Goal: Information Seeking & Learning: Learn about a topic

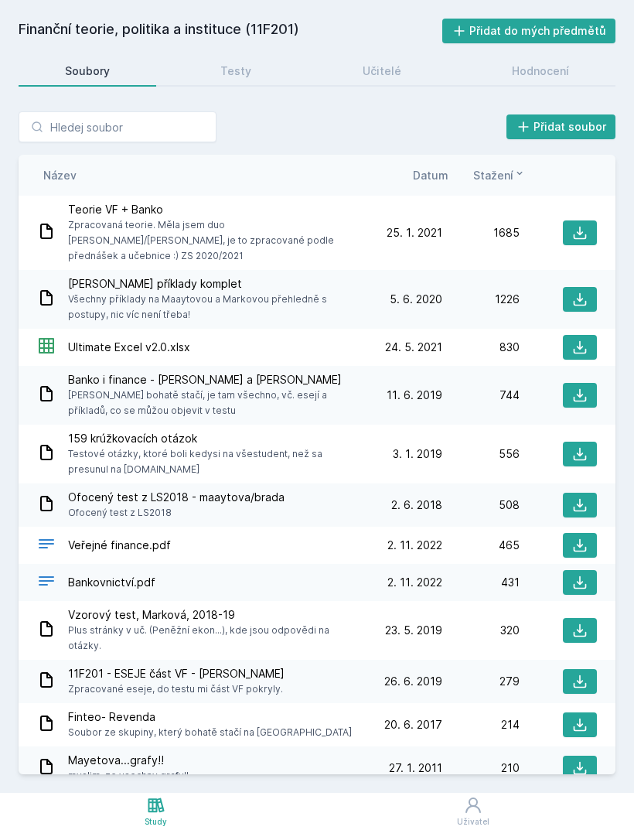
click at [157, 812] on icon at bounding box center [156, 805] width 19 height 19
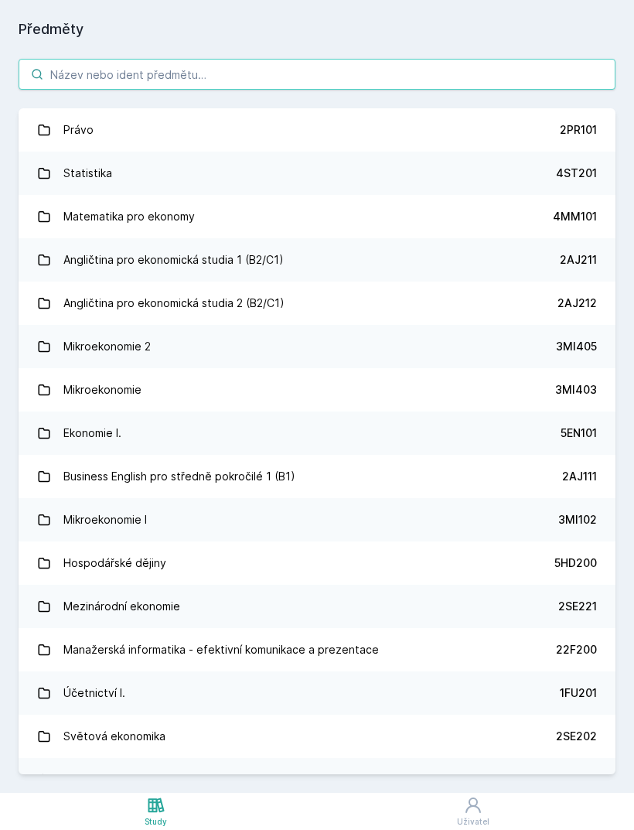
click at [467, 71] on input "search" at bounding box center [317, 74] width 597 height 31
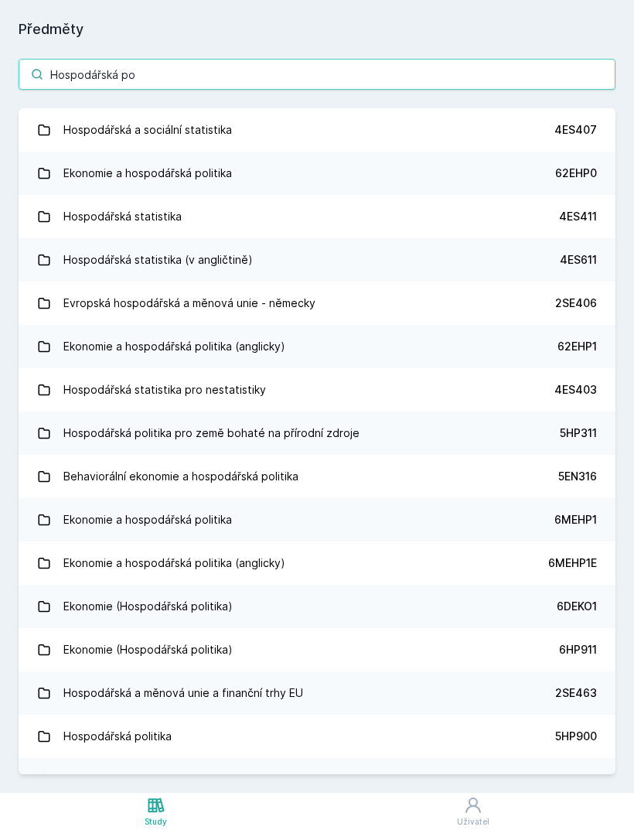
type input "Hospodářská pol"
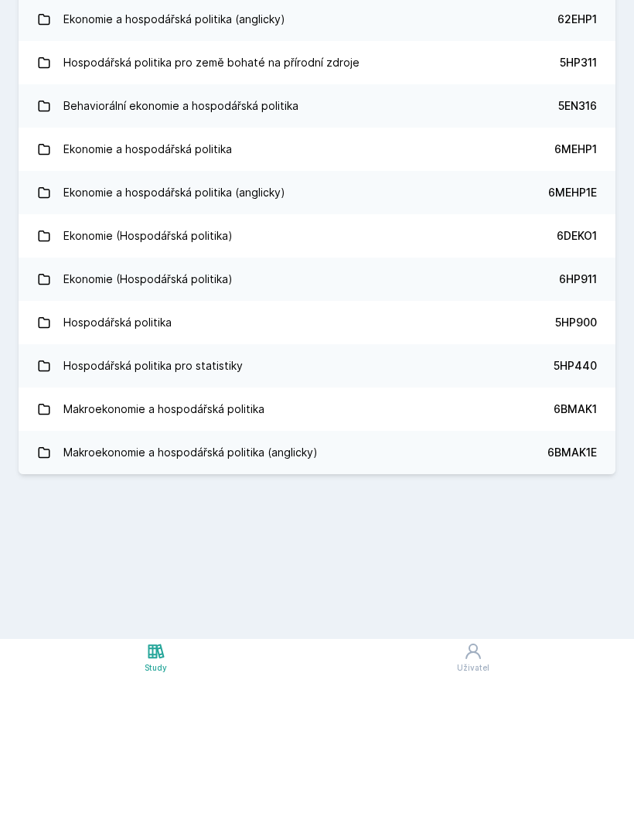
click at [471, 498] on link "Hospodářská politika pro statistiky 5HP440" at bounding box center [317, 519] width 597 height 43
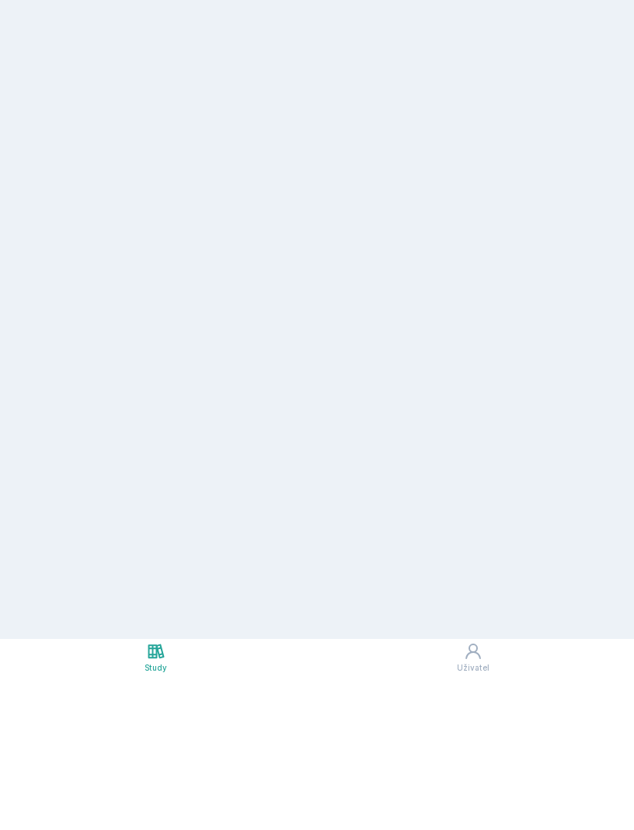
scroll to position [49, 0]
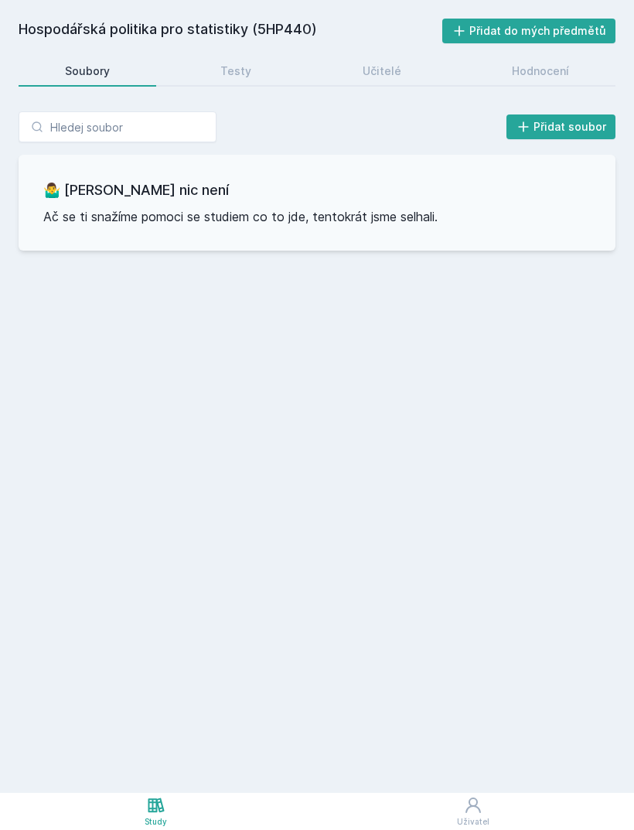
click at [254, 56] on link "Testy" at bounding box center [237, 71] width 124 height 31
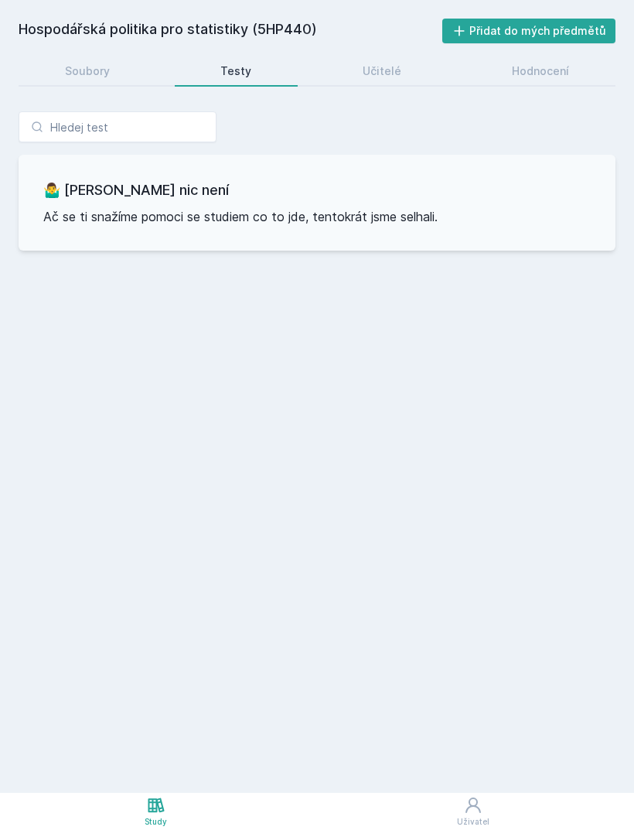
click at [396, 56] on link "Učitelé" at bounding box center [381, 71] width 131 height 31
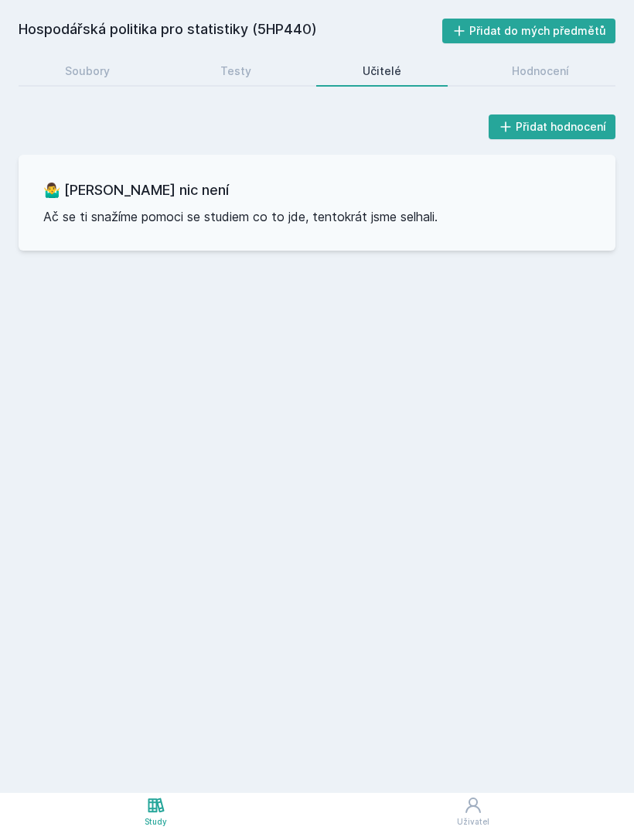
click at [548, 63] on div "Hodnocení" at bounding box center [540, 70] width 57 height 15
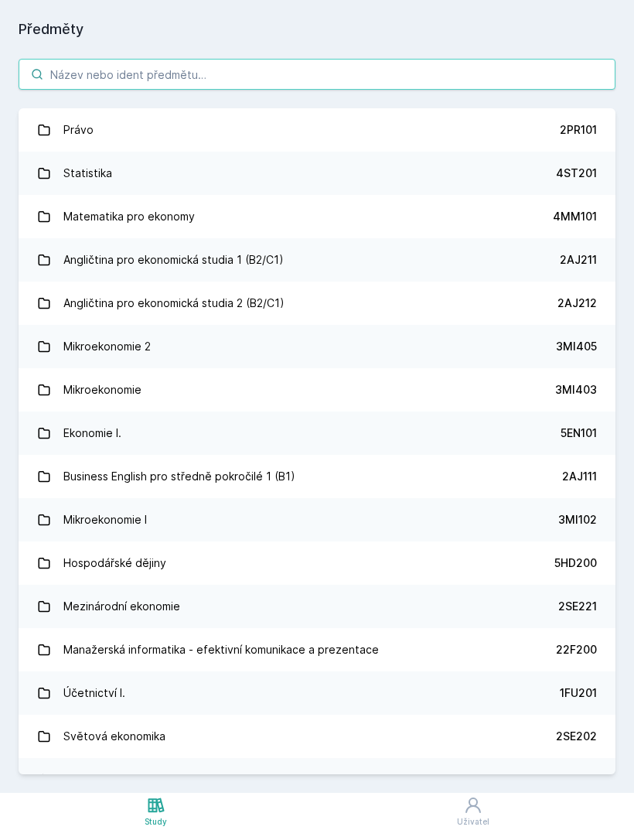
click at [359, 59] on input "search" at bounding box center [317, 74] width 597 height 31
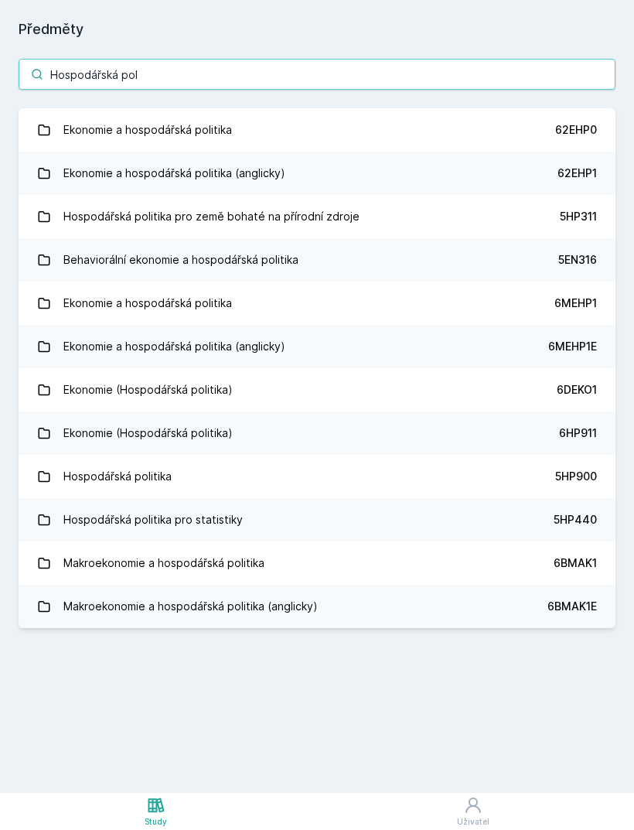
type input "Hospodářská poli"
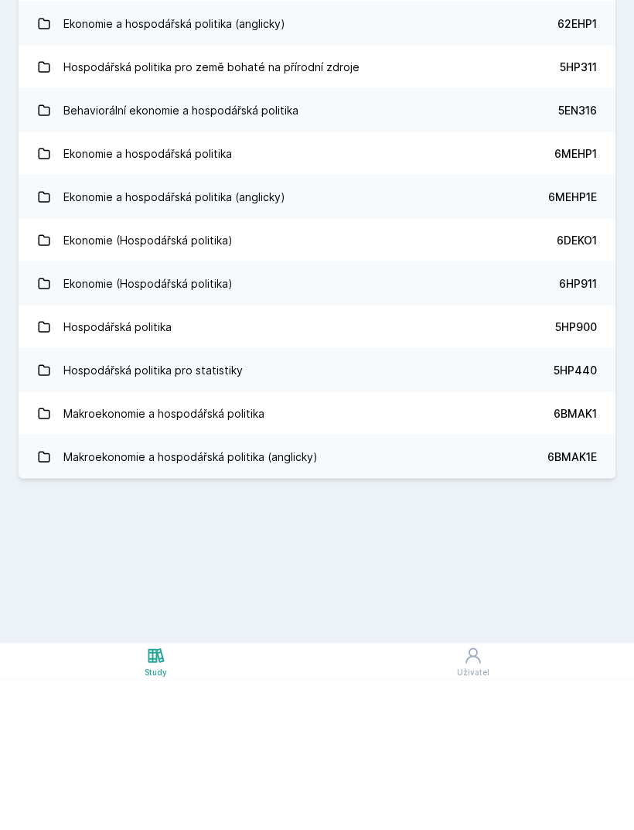
click at [408, 455] on link "Hospodářská politika 5HP900" at bounding box center [317, 476] width 597 height 43
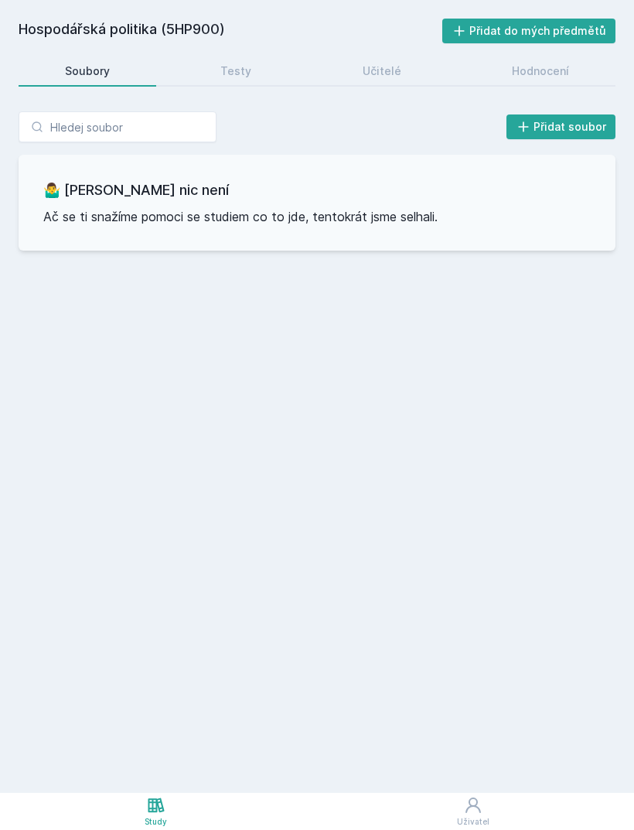
click at [242, 74] on div "Testy" at bounding box center [235, 70] width 31 height 15
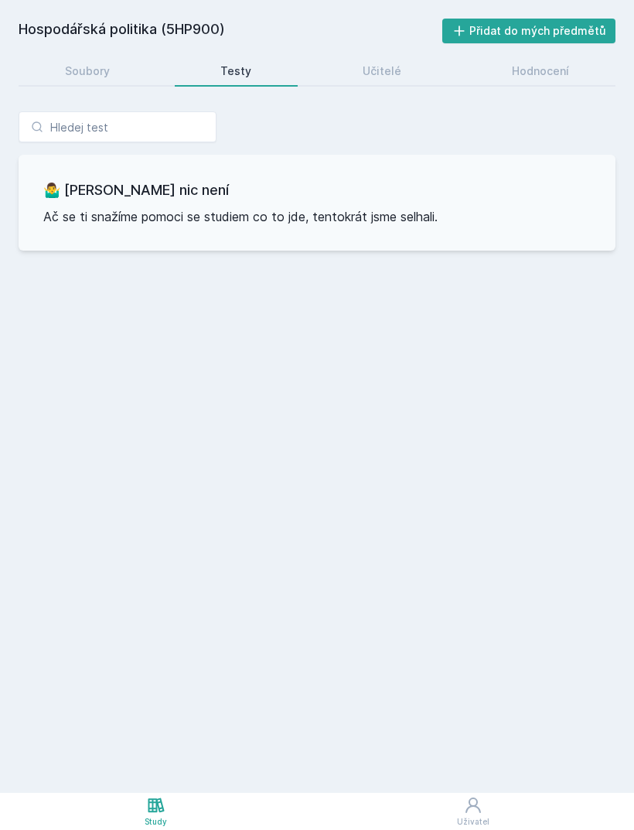
click at [382, 67] on div "Učitelé" at bounding box center [382, 70] width 39 height 15
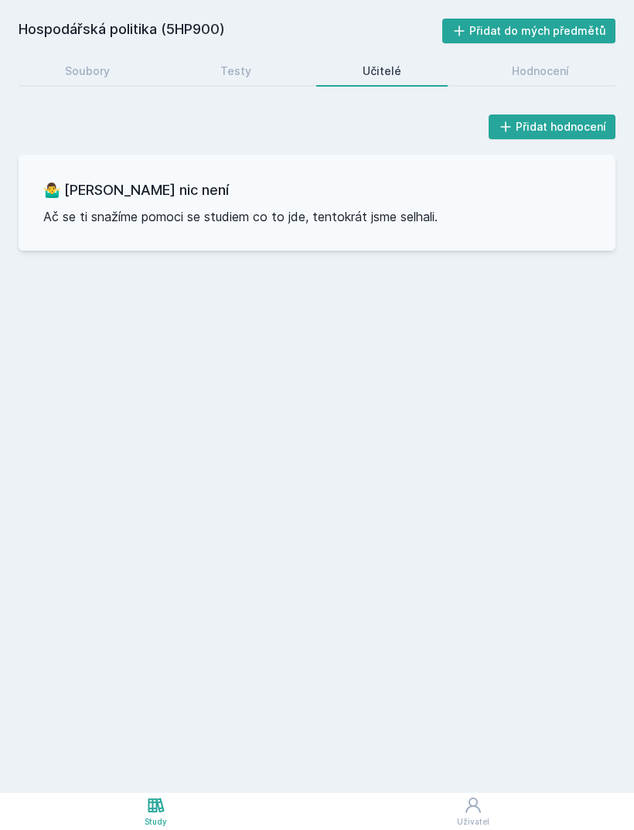
click at [562, 76] on div "Hodnocení" at bounding box center [540, 70] width 57 height 15
click at [98, 67] on div "Soubory" at bounding box center [87, 70] width 45 height 15
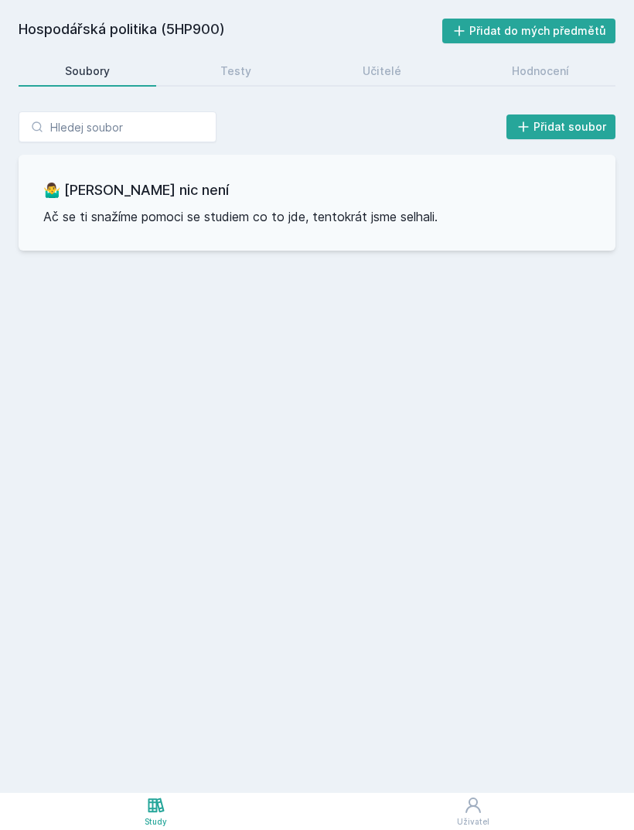
click at [163, 804] on icon at bounding box center [156, 805] width 19 height 19
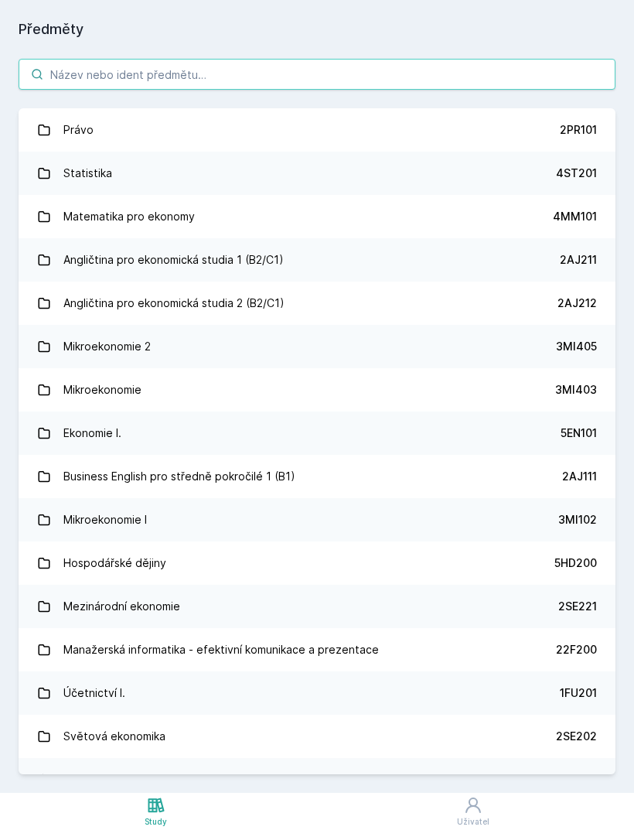
click at [491, 60] on input "search" at bounding box center [317, 74] width 597 height 31
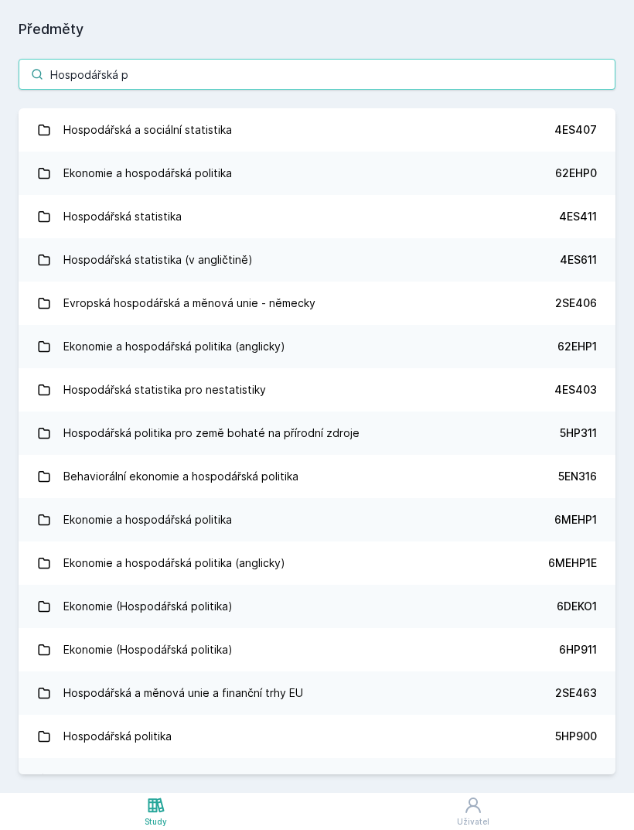
type input "Hospodářská po"
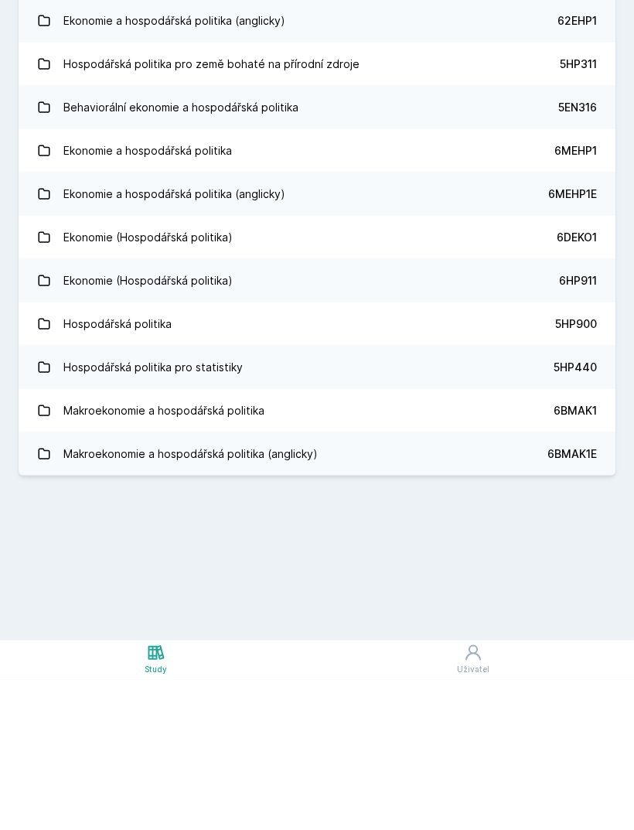
click at [444, 411] on link "Ekonomie (Hospodářská politika) 6HP911" at bounding box center [317, 432] width 597 height 43
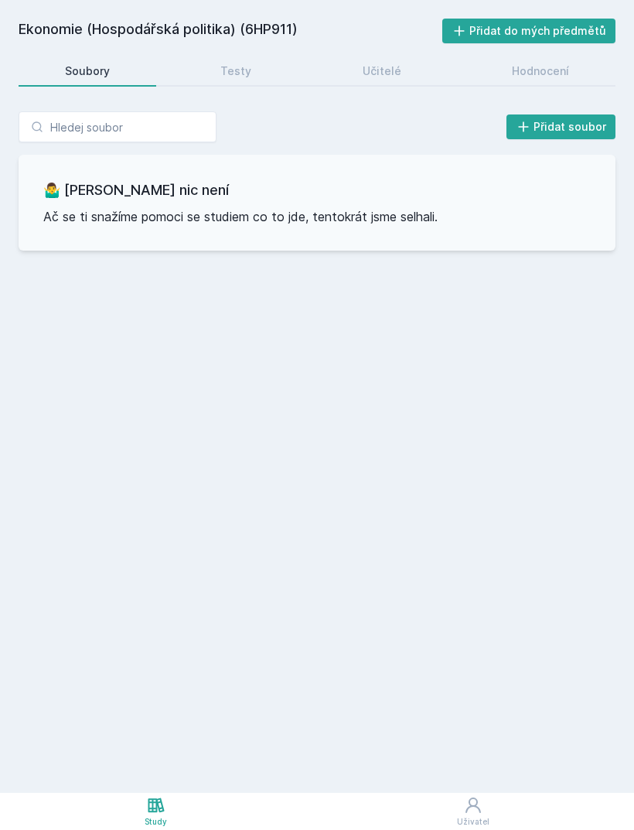
click at [253, 69] on link "Testy" at bounding box center [237, 71] width 124 height 31
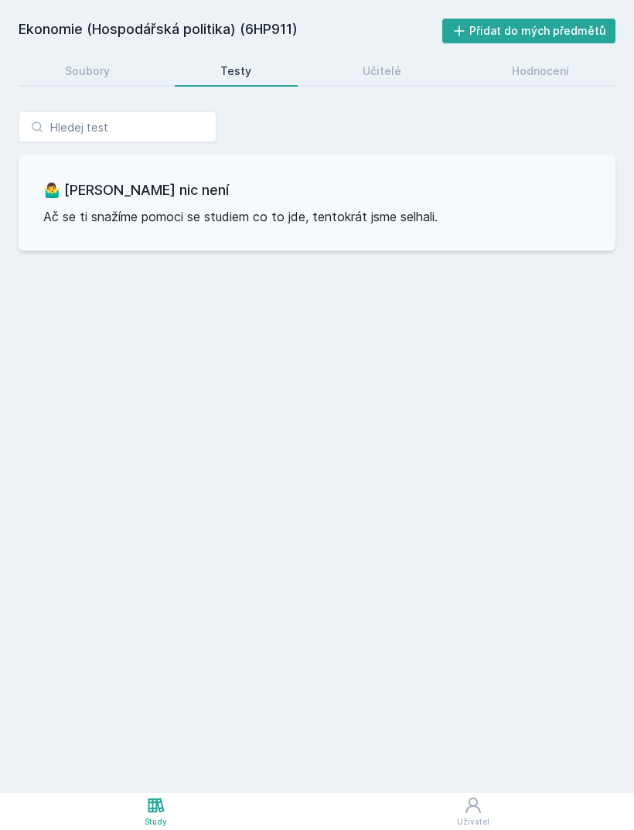
click at [375, 66] on div "Učitelé" at bounding box center [382, 70] width 39 height 15
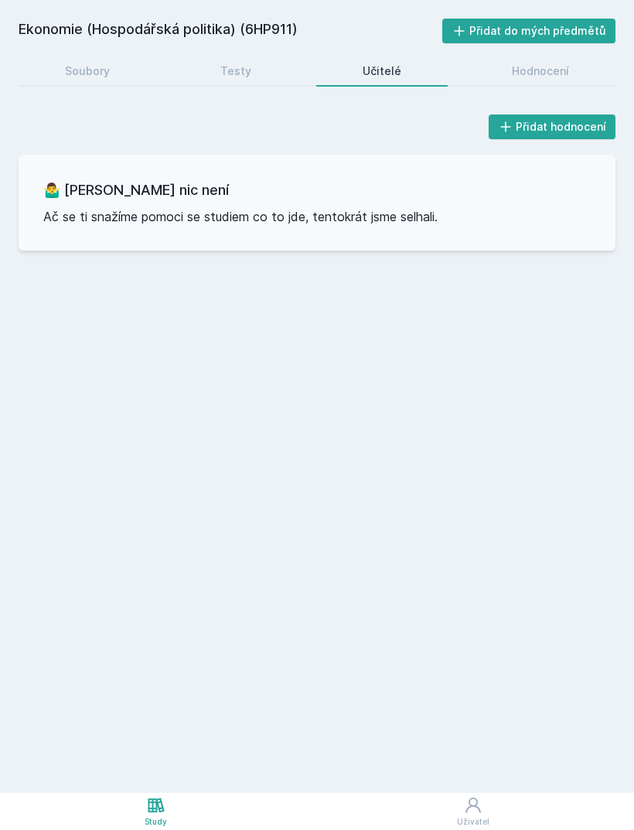
click at [520, 78] on div "Hodnocení" at bounding box center [540, 70] width 57 height 15
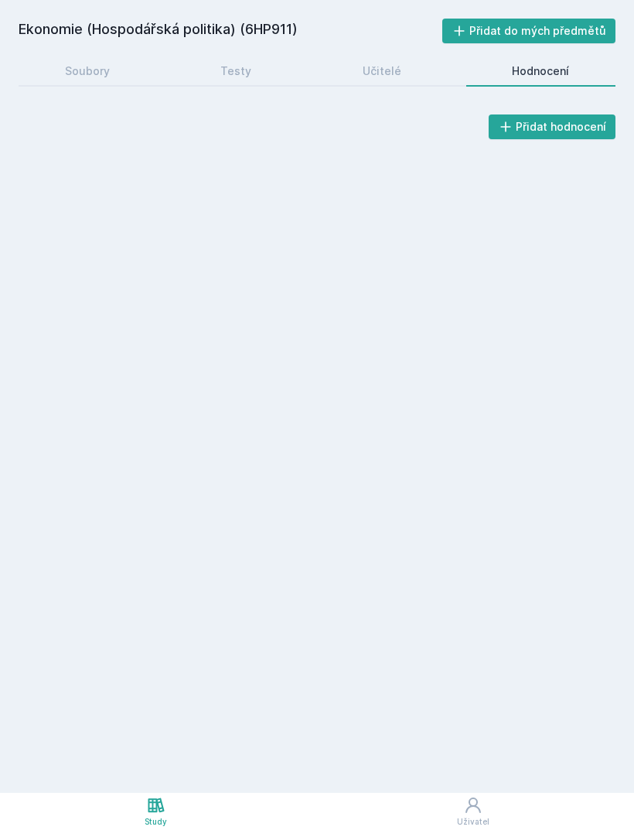
click at [104, 69] on div "Soubory" at bounding box center [87, 70] width 45 height 15
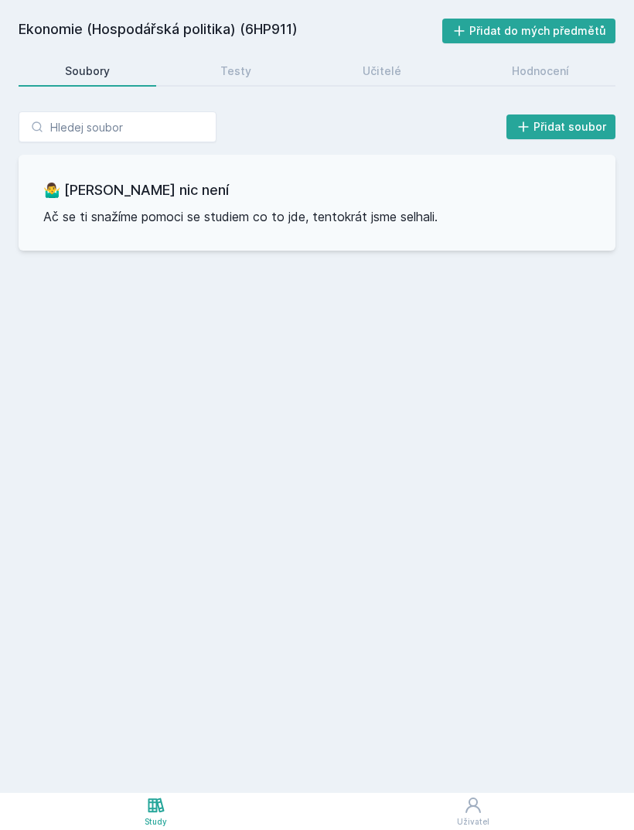
click at [162, 813] on icon at bounding box center [156, 805] width 19 height 19
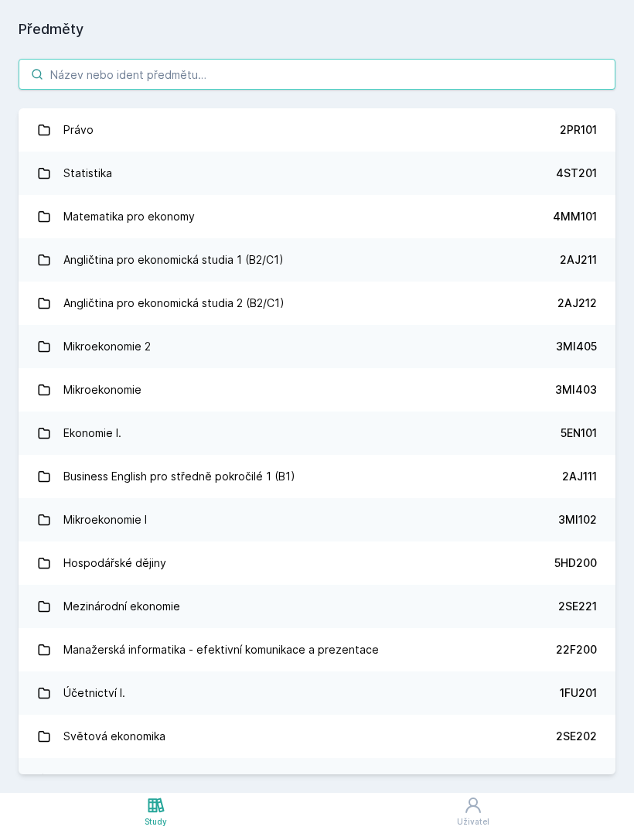
click at [466, 64] on input "search" at bounding box center [317, 74] width 597 height 31
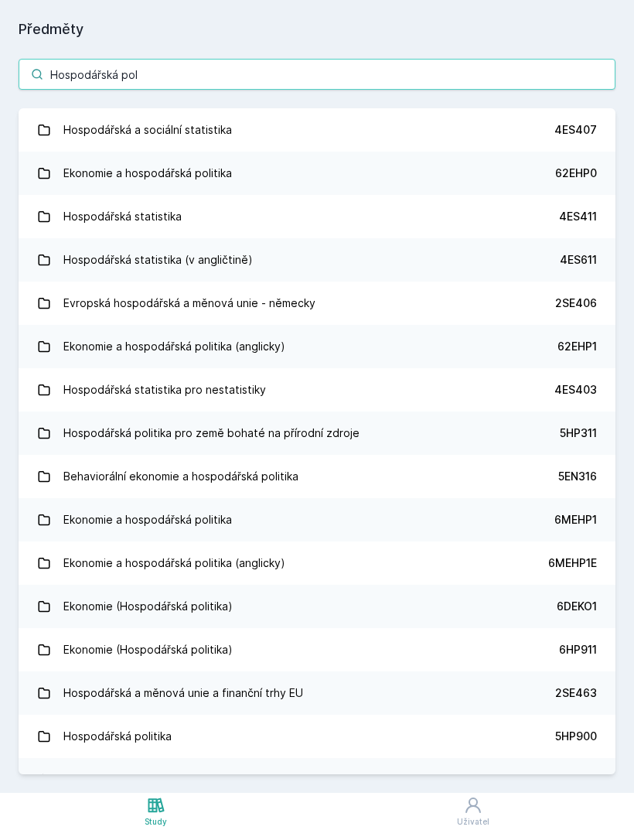
type input "Hospodářská poli"
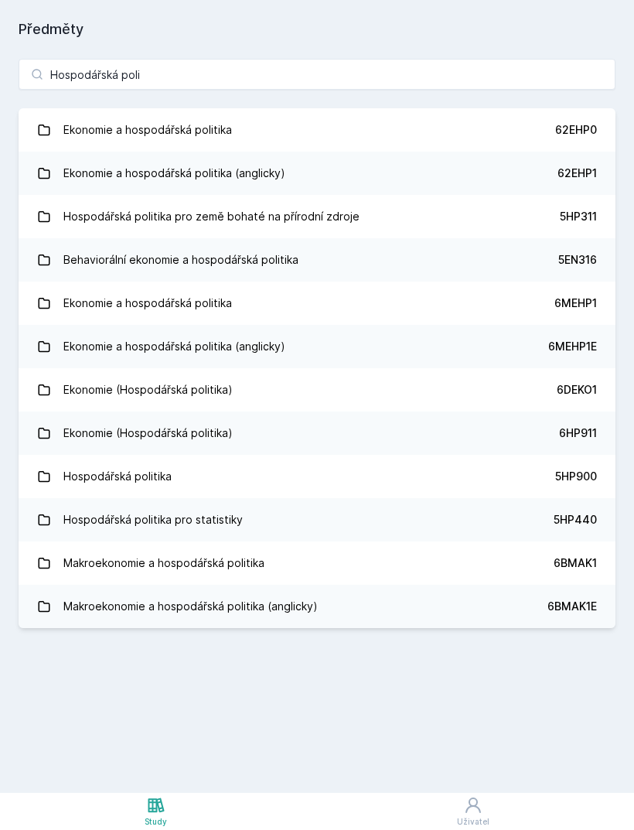
click at [548, 300] on link "Ekonomie a hospodářská politika 6MEHP1" at bounding box center [317, 302] width 597 height 43
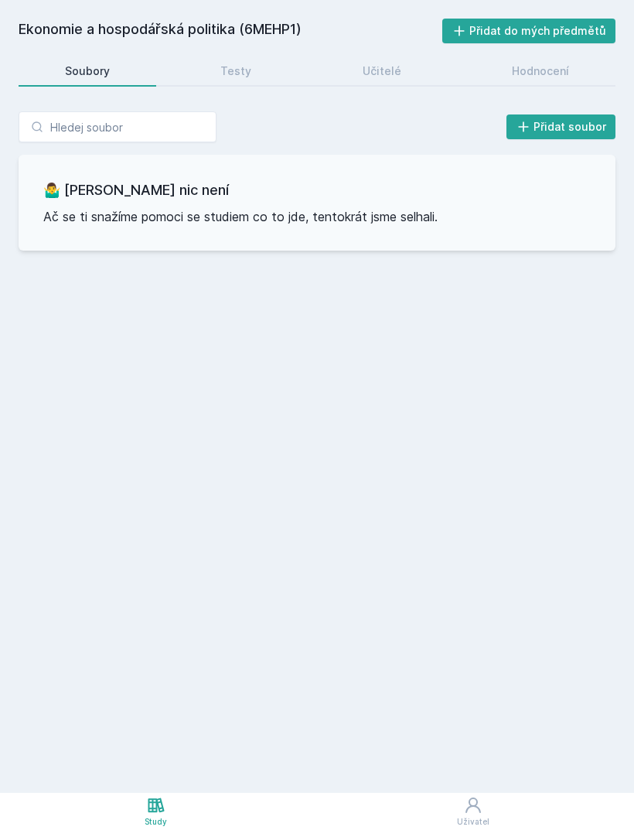
click at [281, 1] on div "Ekonomie a hospodářská politika (6MEHP1) Přidat do mých předmětů [GEOGRAPHIC_DA…" at bounding box center [317, 396] width 634 height 793
